Goal: Task Accomplishment & Management: Complete application form

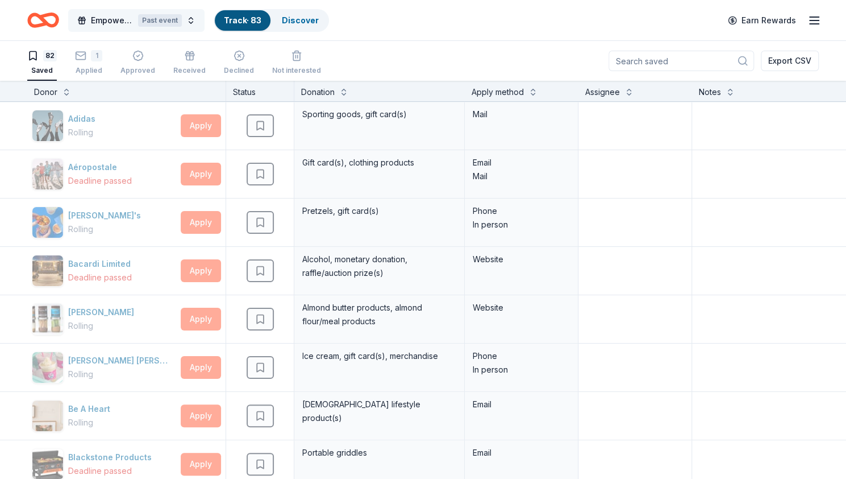
click at [133, 18] on span "Empower & Create Celebration" at bounding box center [112, 21] width 43 height 14
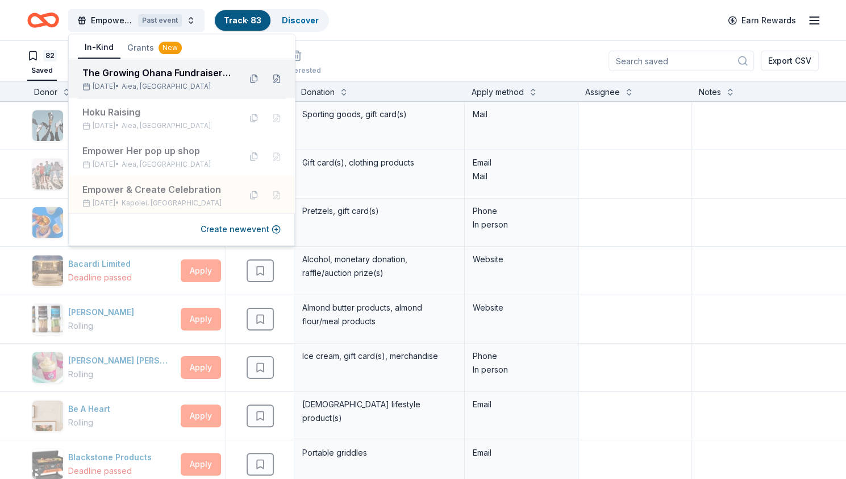
click at [136, 77] on div "The Growing Ohana Fundraiser Gala" at bounding box center [156, 73] width 149 height 14
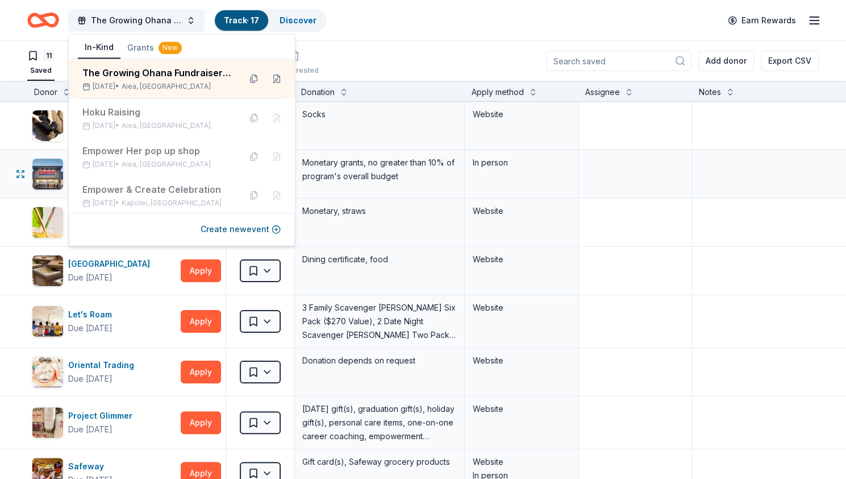
click at [6, 165] on div "Costco Due [DATE] Apply Saved Monetary grants, no greater than 10% of program's…" at bounding box center [445, 174] width 890 height 48
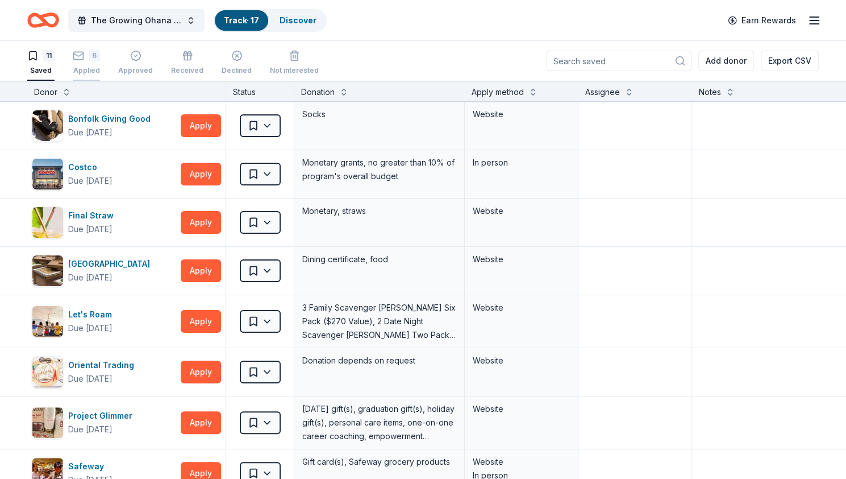
click at [91, 52] on div "6" at bounding box center [94, 55] width 11 height 11
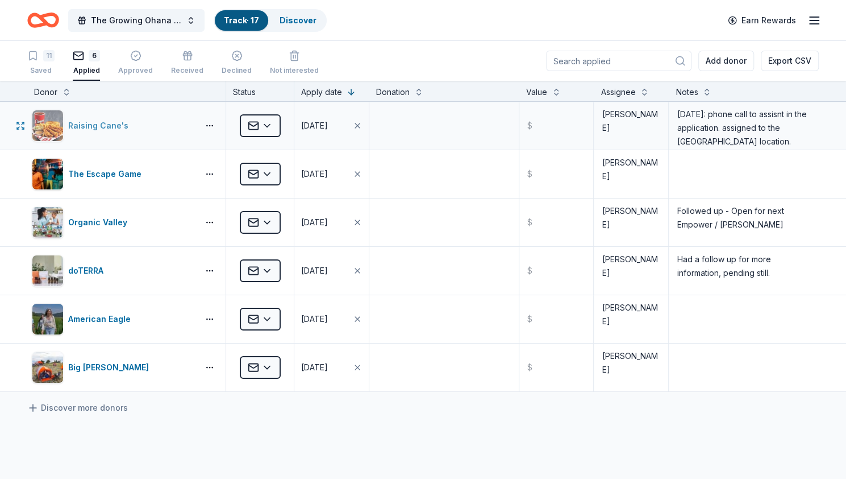
click at [88, 122] on div "Raising Cane's" at bounding box center [100, 126] width 65 height 14
click at [757, 143] on textarea "[DATE]: phone call to assisnt in the application. assigned to the [GEOGRAPHIC_D…" at bounding box center [744, 125] width 148 height 45
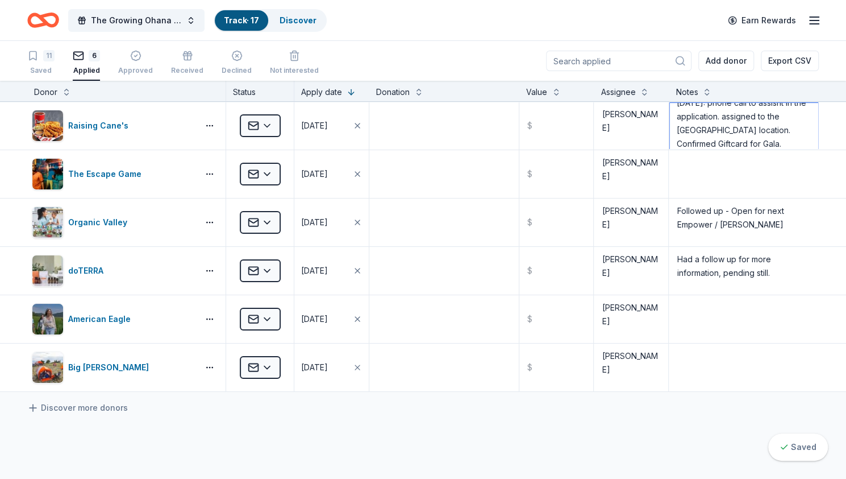
type textarea "[DATE]: phone call to assisnt in the application. assigned to the [GEOGRAPHIC_D…"
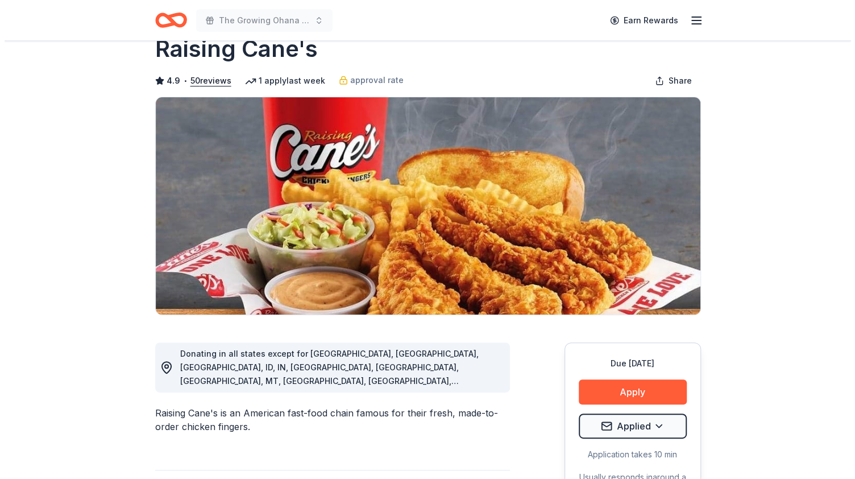
scroll to position [57, 0]
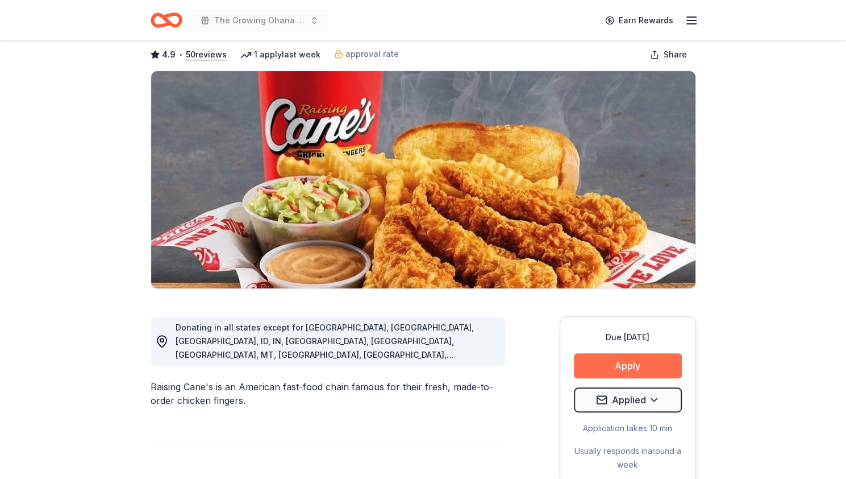
click at [650, 370] on button "Apply" at bounding box center [628, 365] width 108 height 25
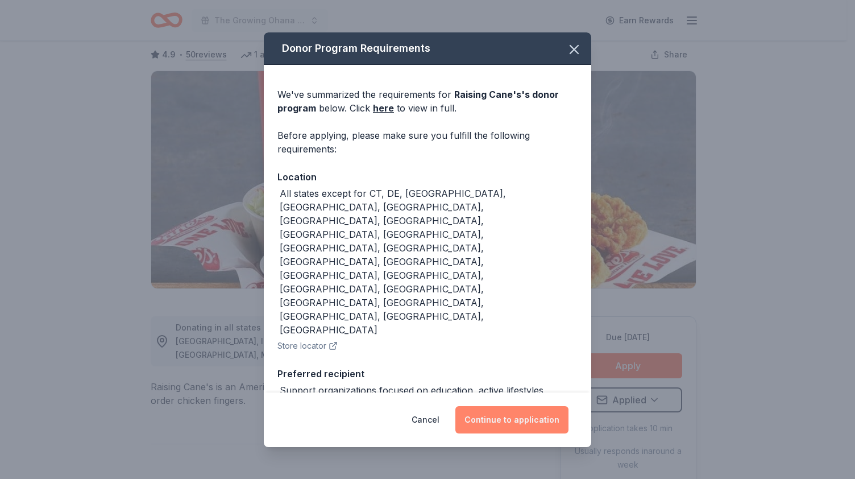
click at [530, 422] on button "Continue to application" at bounding box center [511, 419] width 113 height 27
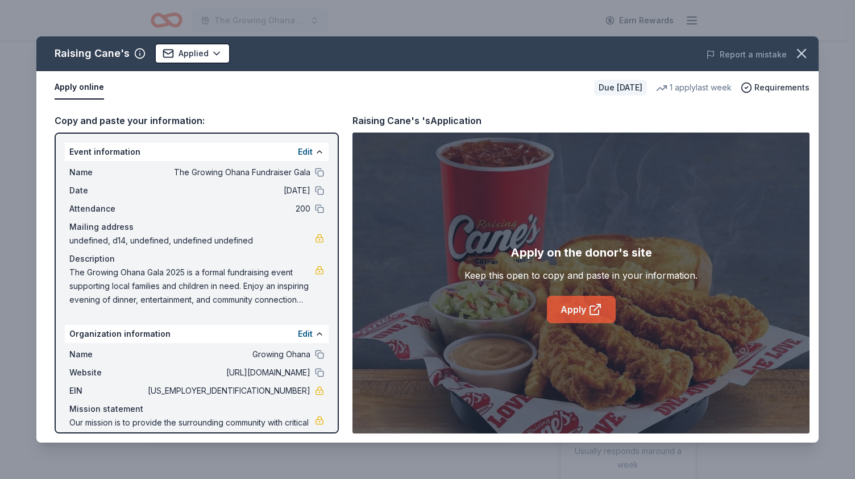
click at [574, 312] on link "Apply" at bounding box center [581, 309] width 69 height 27
